Goal: Information Seeking & Learning: Learn about a topic

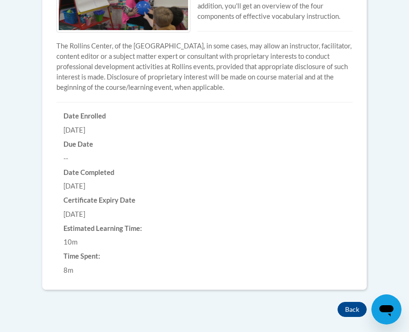
click at [354, 305] on button "Back" at bounding box center [351, 309] width 29 height 15
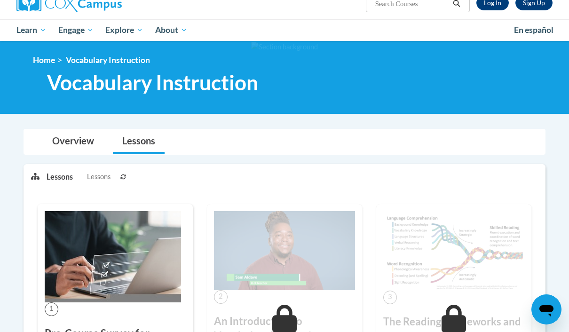
scroll to position [81, 0]
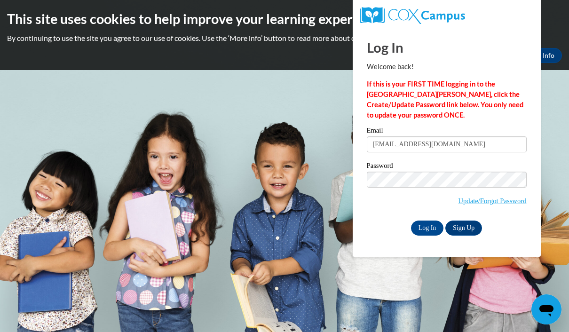
type input "Arneishad89@yahoo.com"
click at [427, 227] on input "Log In" at bounding box center [427, 227] width 33 height 15
click at [428, 226] on input "Log In" at bounding box center [427, 227] width 33 height 15
click at [430, 226] on input "Log In" at bounding box center [427, 227] width 33 height 15
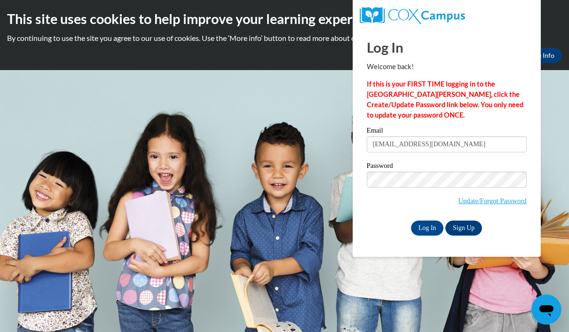
click at [426, 227] on input "Log In" at bounding box center [427, 227] width 33 height 15
click at [425, 227] on input "Log In" at bounding box center [427, 227] width 33 height 15
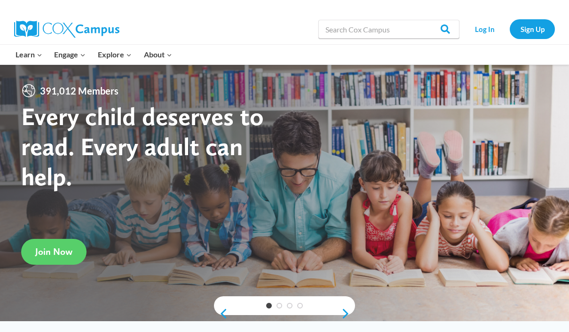
click at [482, 31] on link "Log In" at bounding box center [484, 28] width 41 height 19
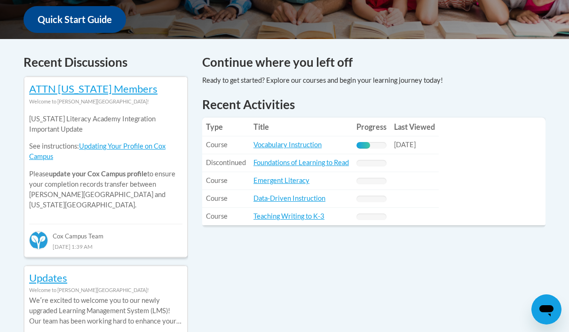
scroll to position [362, 0]
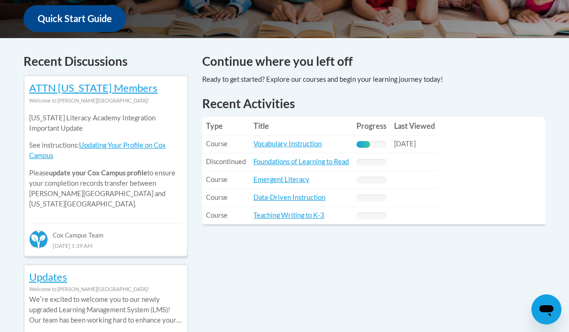
click at [278, 144] on link "Vocabulary Instruction" at bounding box center [287, 144] width 68 height 8
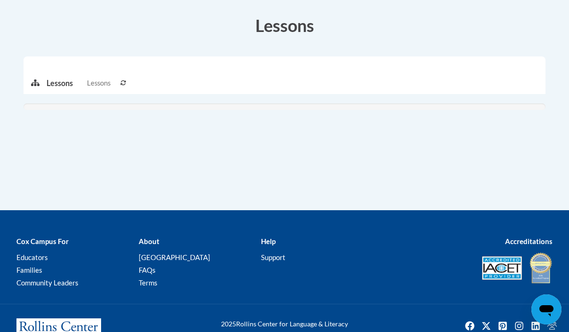
scroll to position [259, 0]
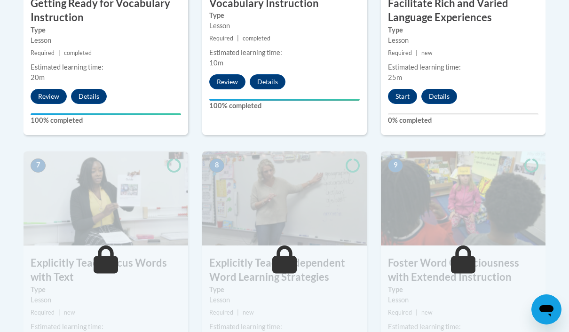
click at [406, 93] on button "Start" at bounding box center [402, 96] width 29 height 15
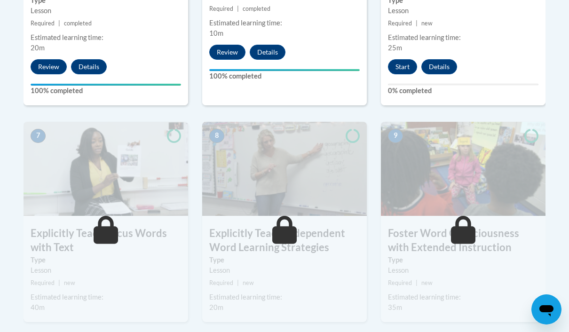
scroll to position [731, 0]
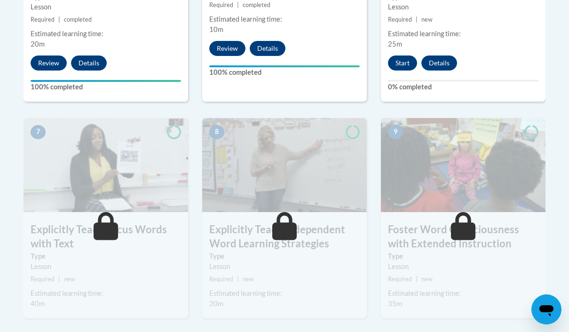
click at [406, 70] on button "Start" at bounding box center [402, 62] width 29 height 15
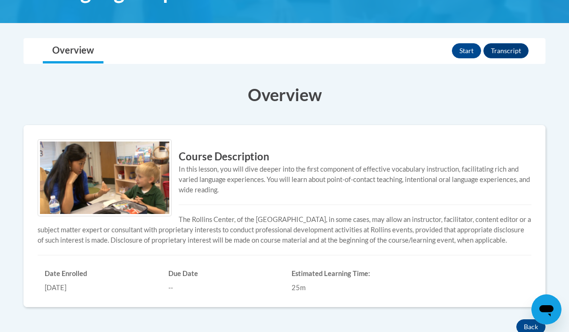
scroll to position [192, 0]
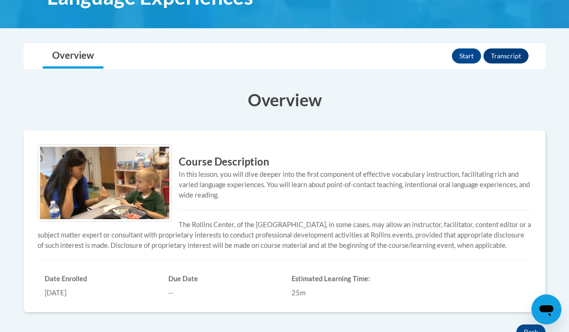
click at [470, 52] on button "Start" at bounding box center [466, 55] width 29 height 15
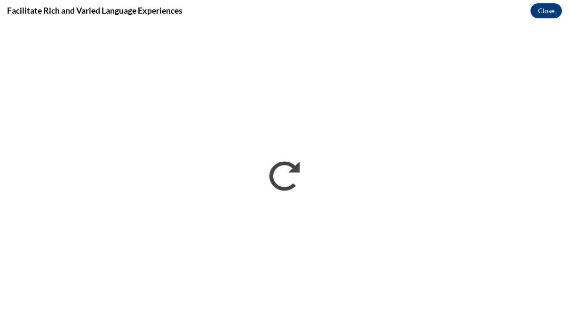
scroll to position [0, 0]
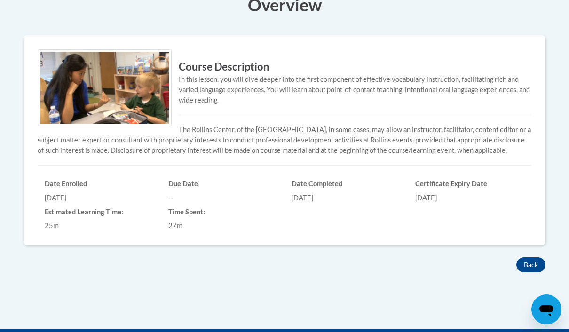
scroll to position [293, 0]
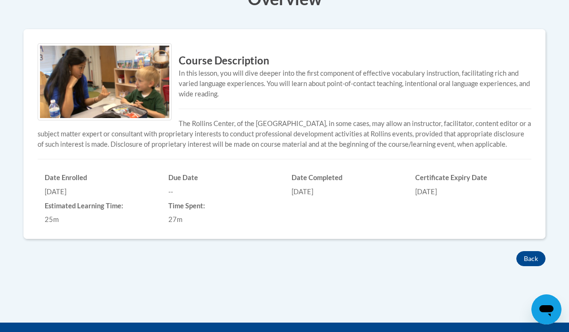
click at [537, 254] on button "Back" at bounding box center [530, 258] width 29 height 15
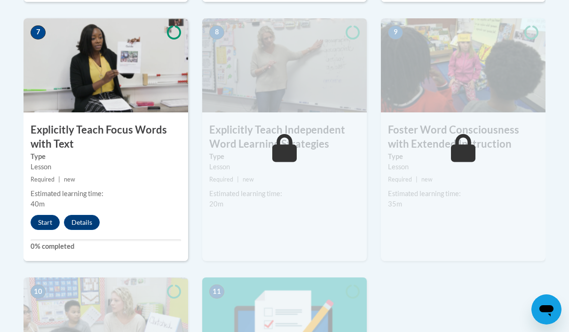
click at [53, 215] on button "Start" at bounding box center [45, 222] width 29 height 15
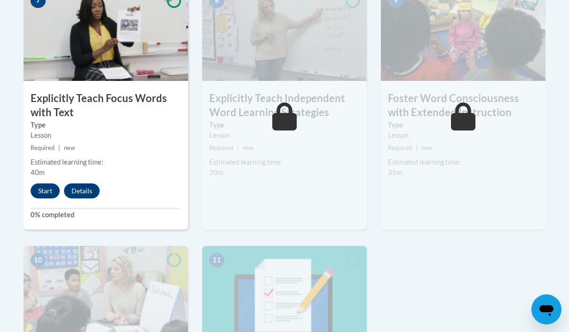
scroll to position [864, 0]
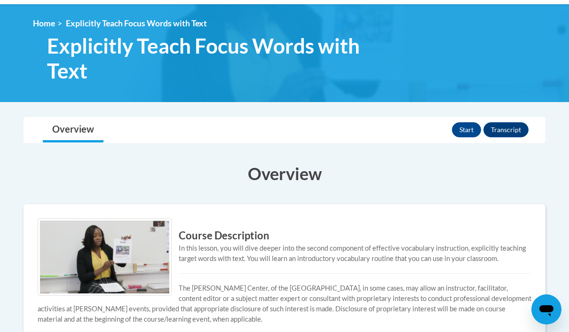
scroll to position [123, 0]
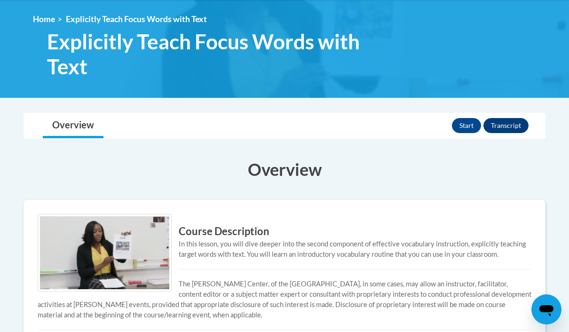
click at [468, 125] on button "Start" at bounding box center [466, 125] width 29 height 15
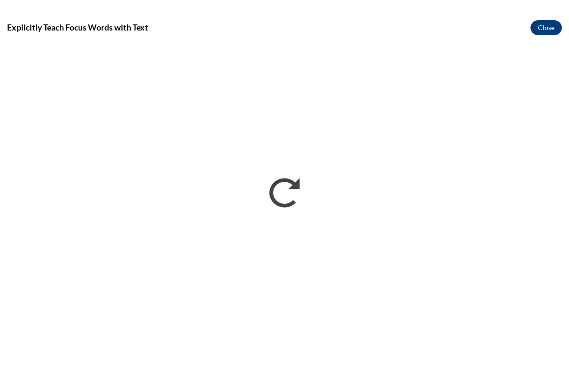
scroll to position [0, 0]
